Goal: Find specific page/section

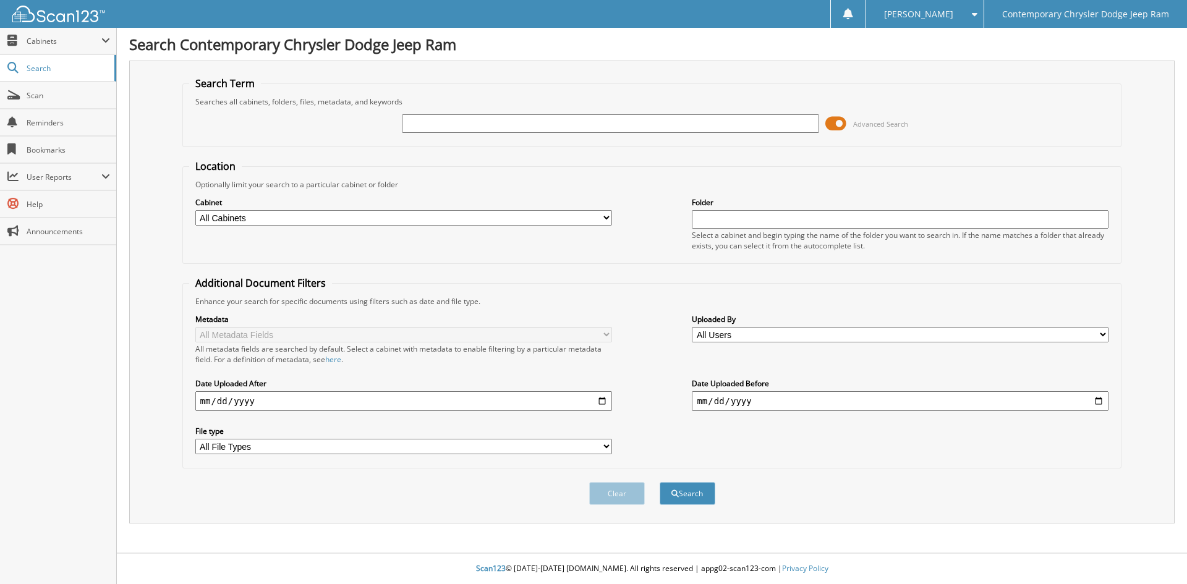
click at [656, 112] on div "Advanced Search" at bounding box center [652, 123] width 926 height 33
click at [663, 125] on input "text" at bounding box center [610, 123] width 417 height 19
type input "94609"
click at [660, 482] on button "Search" at bounding box center [688, 493] width 56 height 23
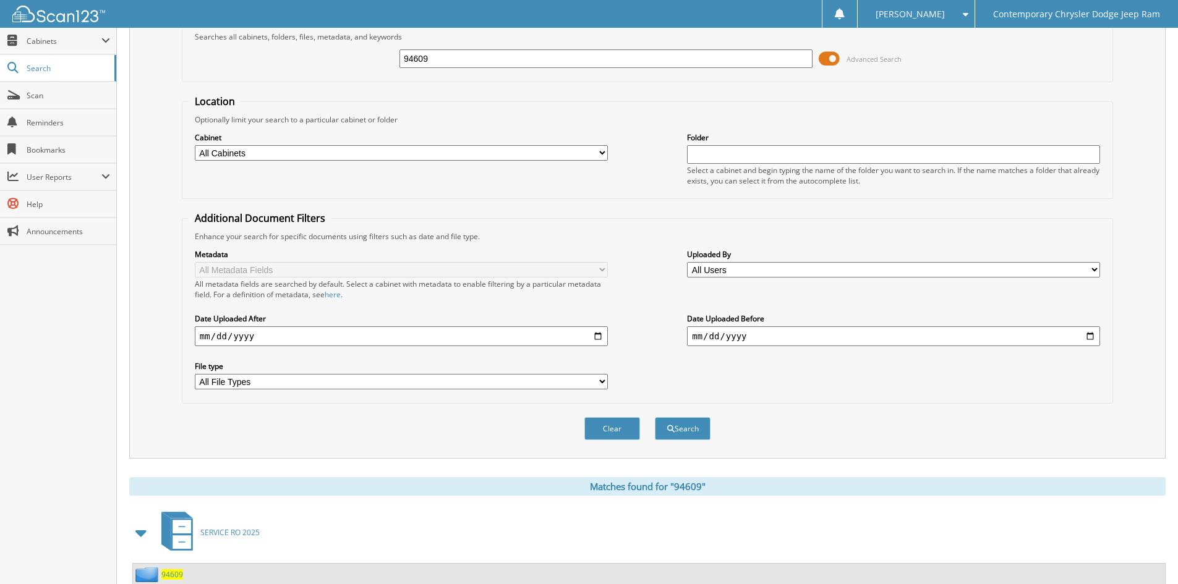
scroll to position [182, 0]
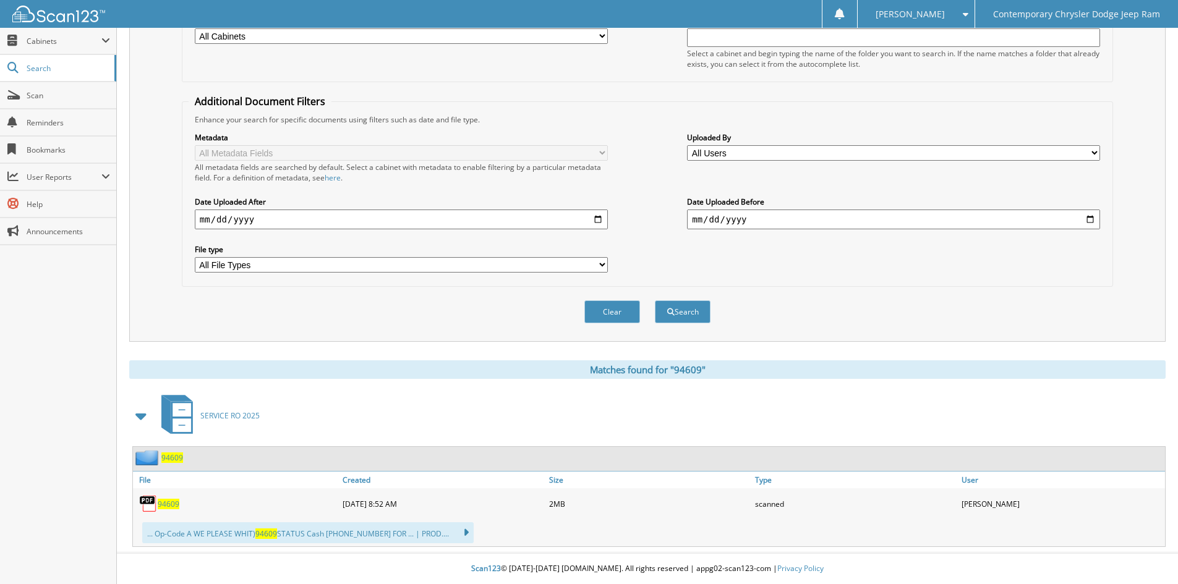
click at [174, 501] on span "94609" at bounding box center [169, 504] width 22 height 11
click at [595, 307] on button "Clear" at bounding box center [612, 311] width 56 height 23
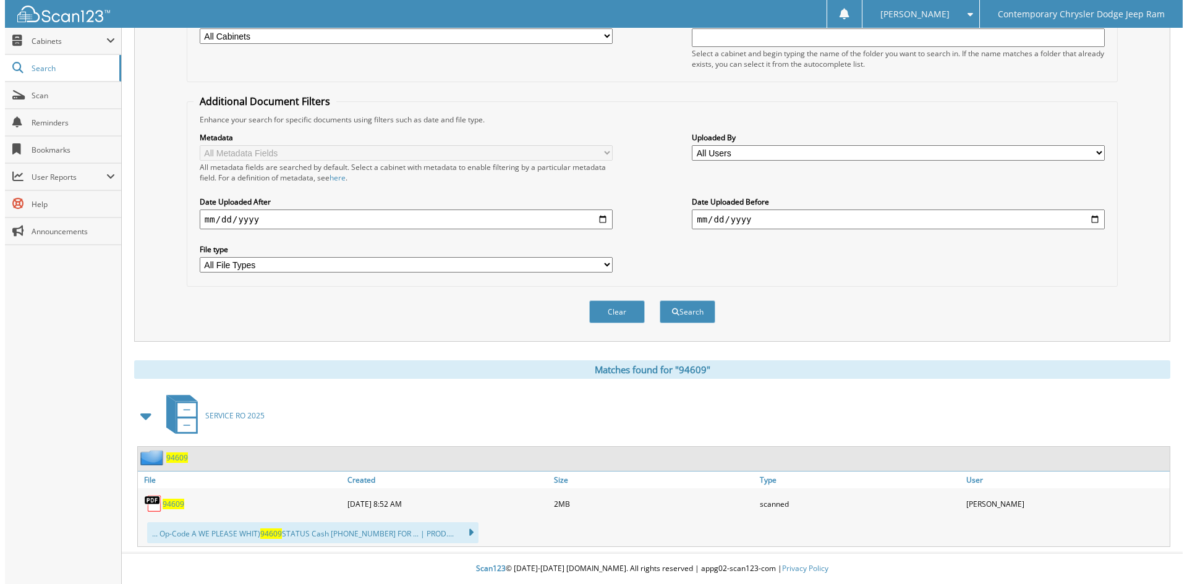
scroll to position [0, 0]
